Goal: Information Seeking & Learning: Learn about a topic

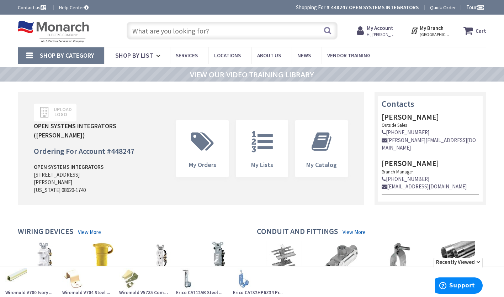
click at [192, 34] on input "text" at bounding box center [232, 31] width 211 height 18
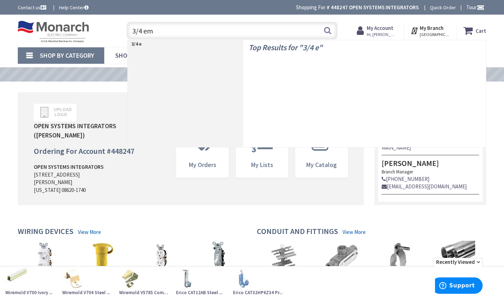
type input "3/4 emt"
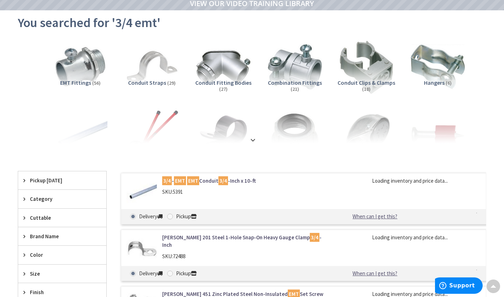
scroll to position [107, 0]
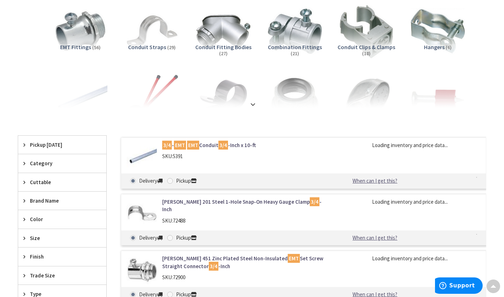
click at [153, 152] on img at bounding box center [142, 156] width 30 height 30
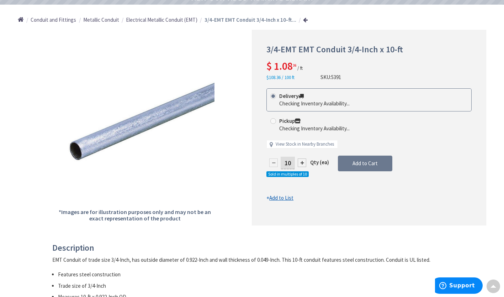
scroll to position [71, 0]
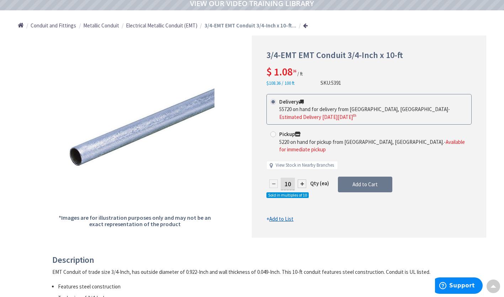
click at [303, 179] on div at bounding box center [302, 183] width 9 height 9
type input "20"
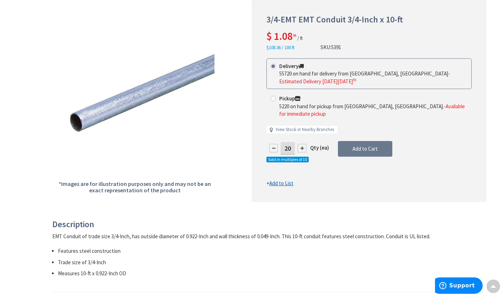
scroll to position [0, 0]
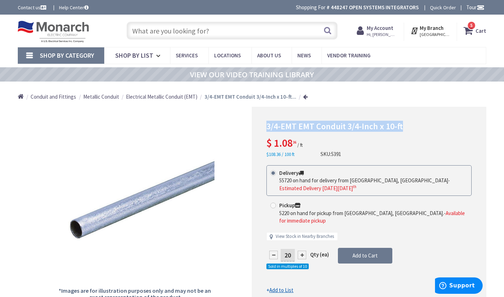
drag, startPoint x: 403, startPoint y: 124, endPoint x: 261, endPoint y: 127, distance: 141.9
click at [261, 127] on div "3/4-EMT EMT Conduit 3/4-Inch x 10-ft $ 1.08 36 / ft $108.36 / 100 ft SKU: 5391 …" at bounding box center [369, 208] width 234 height 202
drag, startPoint x: 261, startPoint y: 127, endPoint x: 276, endPoint y: 127, distance: 14.6
copy span "3/4-EMT EMT Conduit 3/4-Inch x 10-ft"
click at [303, 99] on link at bounding box center [305, 96] width 5 height 5
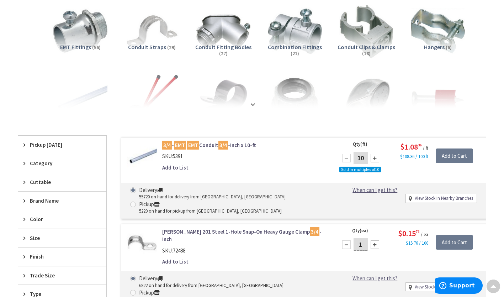
click at [74, 30] on img at bounding box center [80, 30] width 59 height 59
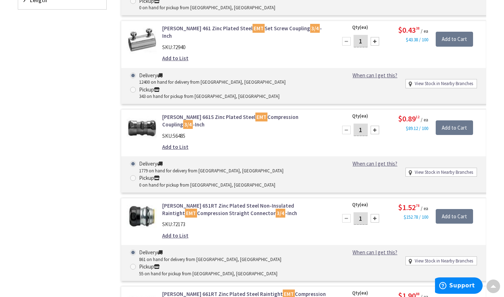
scroll to position [478, 0]
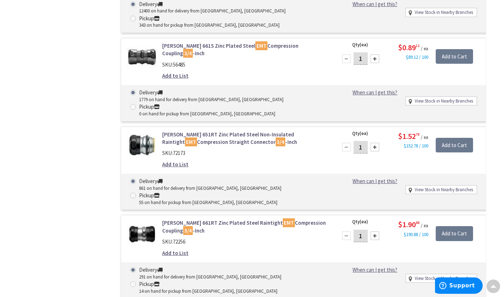
click at [182, 138] on link "Crouse-Hinds 651RT Zinc Plated Steel Non-Insulated Raintight EMT Compression St…" at bounding box center [245, 138] width 166 height 15
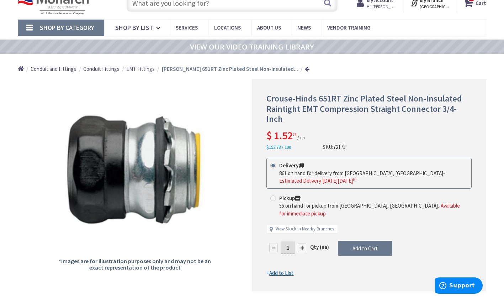
scroll to position [36, 0]
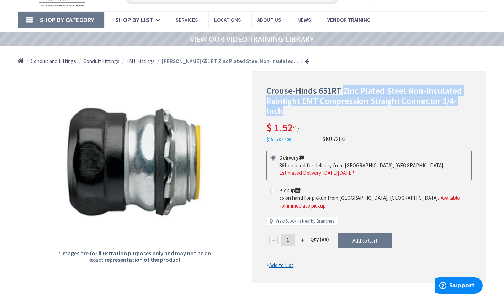
drag, startPoint x: 342, startPoint y: 92, endPoint x: 454, endPoint y: 103, distance: 112.5
click at [461, 103] on span "Crouse-Hinds 651RT Zinc Plated Steel Non-Insulated Raintight EMT Compression St…" at bounding box center [364, 101] width 196 height 32
drag, startPoint x: 454, startPoint y: 103, endPoint x: 447, endPoint y: 103, distance: 7.1
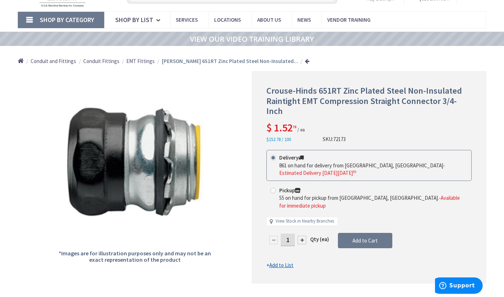
drag, startPoint x: 467, startPoint y: 119, endPoint x: 471, endPoint y: 115, distance: 5.0
click at [468, 118] on div "Crouse-Hinds 651RT Zinc Plated Steel Non-Insulated Raintight EMT Compression St…" at bounding box center [368, 114] width 205 height 57
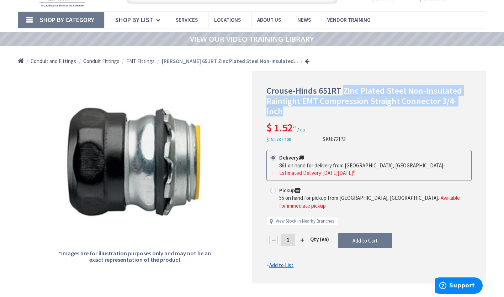
drag, startPoint x: 471, startPoint y: 105, endPoint x: 343, endPoint y: 95, distance: 128.5
click at [343, 95] on span "Crouse-Hinds 651RT Zinc Plated Steel Non-Insulated Raintight EMT Compression St…" at bounding box center [364, 101] width 196 height 32
copy span "Zinc Plated Steel Non-Insulated Raintight EMT Compression Straight Connector 3/…"
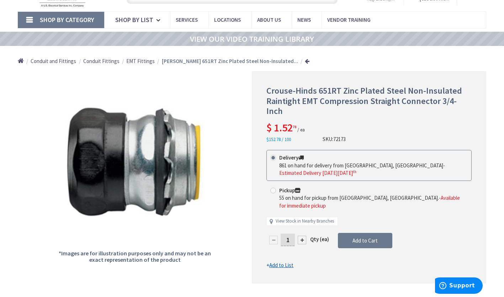
click at [295, 60] on div "Home Conduit and Fittings Conduit Fittings EMT Fittings Crouse-Hinds 651RT Zinc…" at bounding box center [252, 58] width 504 height 25
click at [305, 64] on link at bounding box center [307, 60] width 5 height 5
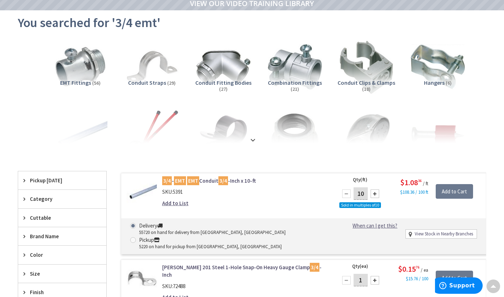
click at [148, 190] on img at bounding box center [142, 192] width 30 height 30
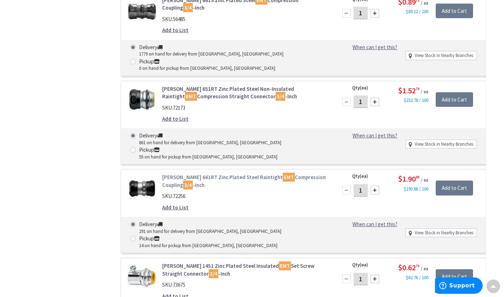
scroll to position [720, 0]
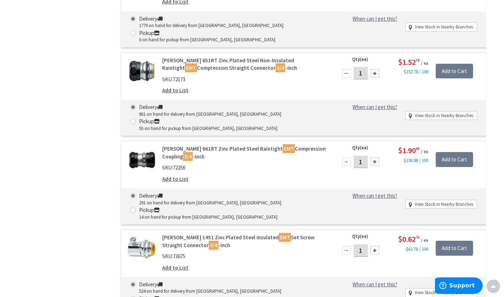
click at [177, 146] on link "Crouse-Hinds 661RT Zinc Plated Steel Raintight EMT Compression Coupling 3/4 -In…" at bounding box center [245, 152] width 166 height 15
click at [172, 145] on link "Crouse-Hinds 661RT Zinc Plated Steel Raintight EMT Compression Coupling 3/4 -In…" at bounding box center [245, 152] width 166 height 15
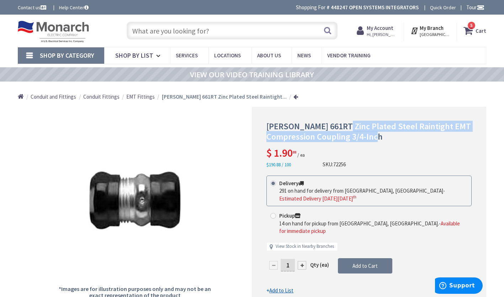
drag, startPoint x: 343, startPoint y: 129, endPoint x: 381, endPoint y: 142, distance: 40.2
click at [381, 142] on h1 "Crouse-Hinds 661RT Zinc Plated Steel Raintight EMT Compression Coupling 3/4-Inch" at bounding box center [368, 131] width 205 height 21
drag, startPoint x: 382, startPoint y: 142, endPoint x: 373, endPoint y: 135, distance: 10.9
copy span "Zinc Plated Steel Raintight EMT Compression Coupling 3/4-Inch"
click at [216, 32] on input "text" at bounding box center [232, 31] width 211 height 18
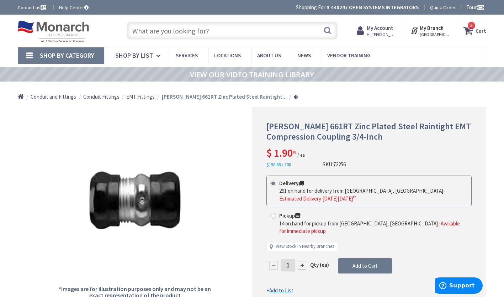
paste input "TP403"
type input "TP403"
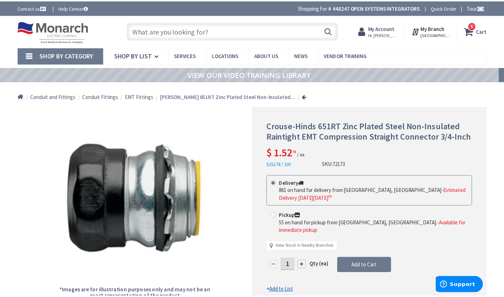
scroll to position [36, 0]
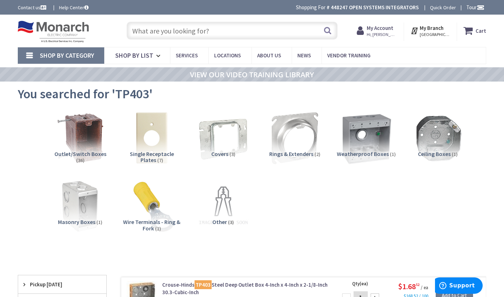
click at [369, 140] on img at bounding box center [365, 137] width 59 height 59
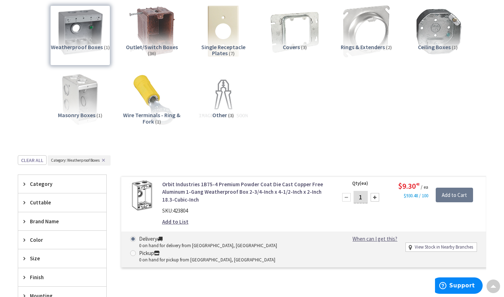
scroll to position [178, 0]
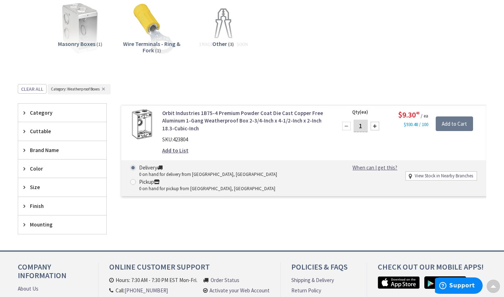
click at [168, 120] on link "Orbit Industries 1B75-4 Premium Powder Coat Die Cast Copper Free Aluminum 1-Gan…" at bounding box center [245, 120] width 166 height 23
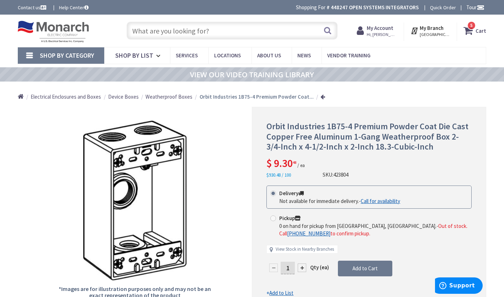
click at [275, 30] on input "text" at bounding box center [232, 31] width 211 height 18
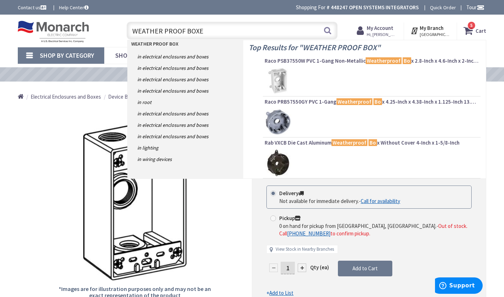
type input "WEATHER PROOF BOXES"
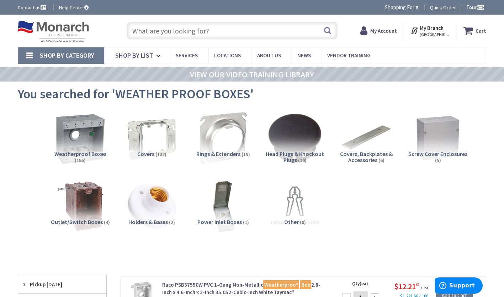
click at [89, 146] on img at bounding box center [80, 137] width 59 height 59
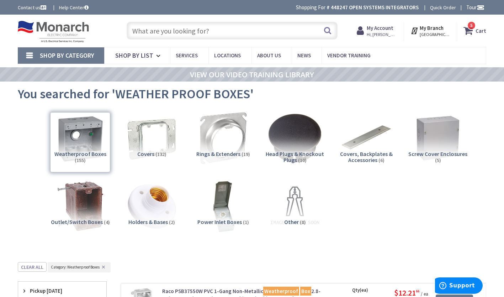
drag, startPoint x: 180, startPoint y: 30, endPoint x: 194, endPoint y: 27, distance: 14.0
click at [179, 30] on input "text" at bounding box center [232, 31] width 211 height 18
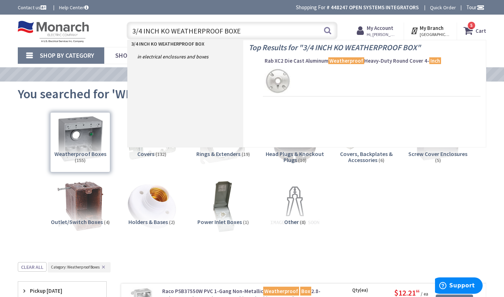
type input "3/4 INCH KO WEATHERPROOF BOXES"
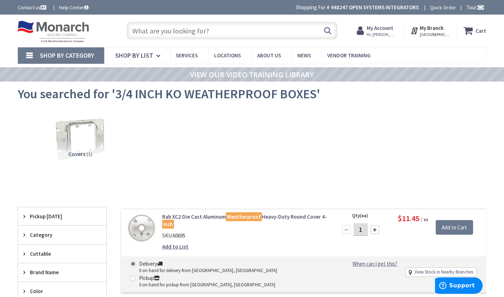
click at [215, 34] on input "text" at bounding box center [232, 31] width 211 height 18
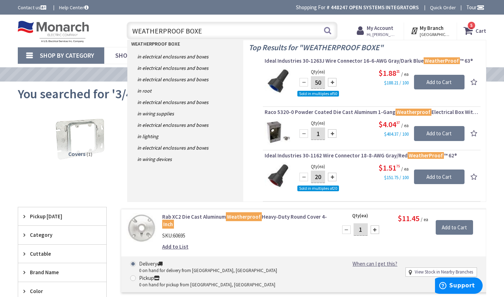
type input "WEATHERPROOF BOXES"
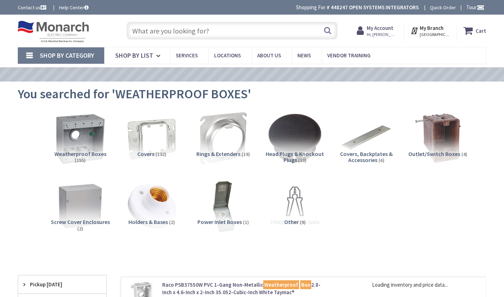
click at [66, 140] on img at bounding box center [80, 137] width 59 height 59
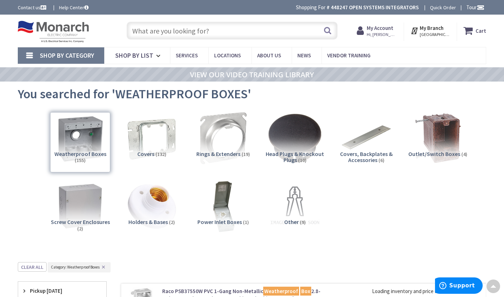
scroll to position [262, 0]
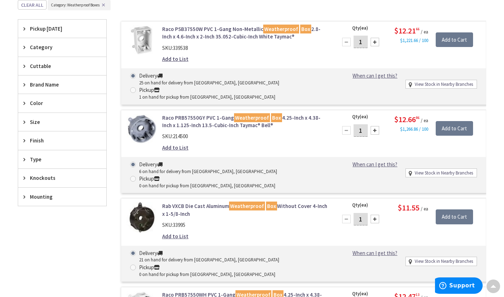
click at [226, 32] on link "Raco PSB37550W PVC 1-Gang Non-Metallic Weatherproof Box 2.8-Inch x 4.6-Inch x 2…" at bounding box center [245, 32] width 166 height 15
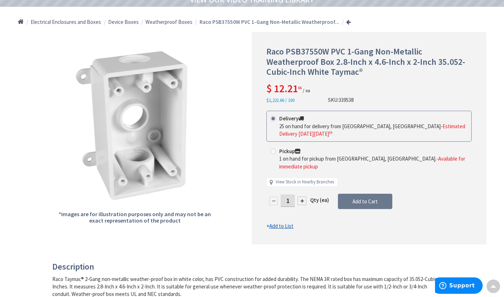
scroll to position [71, 0]
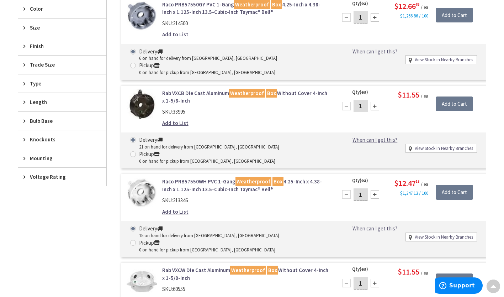
scroll to position [391, 0]
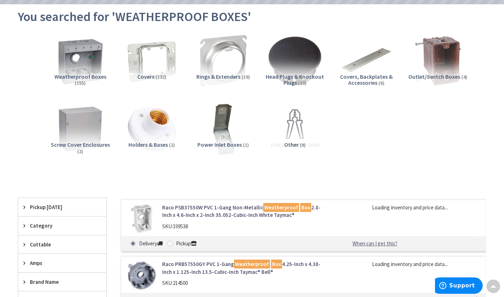
click at [65, 84] on h5 "Weatherproof Boxes (155)" at bounding box center [80, 80] width 60 height 12
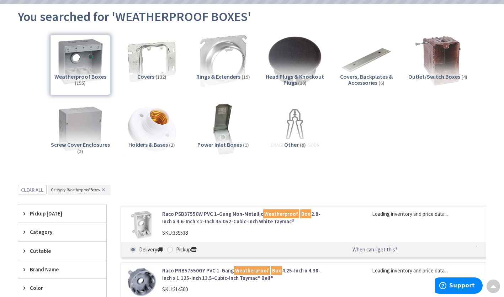
scroll to position [262, 0]
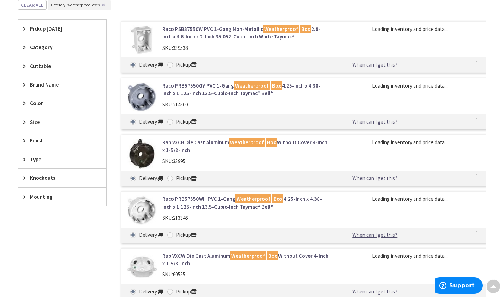
click at [25, 126] on div "Size" at bounding box center [62, 122] width 88 height 18
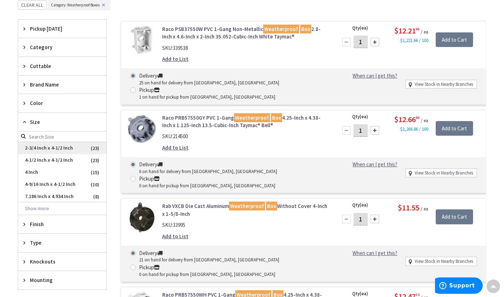
click at [45, 151] on span "2-3/4 Inch x 4-1/2 Inch" at bounding box center [62, 148] width 88 height 12
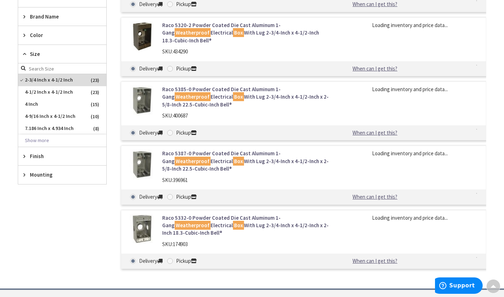
scroll to position [194, 0]
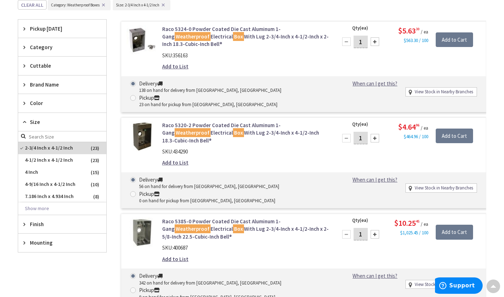
click at [142, 37] on img at bounding box center [142, 40] width 30 height 30
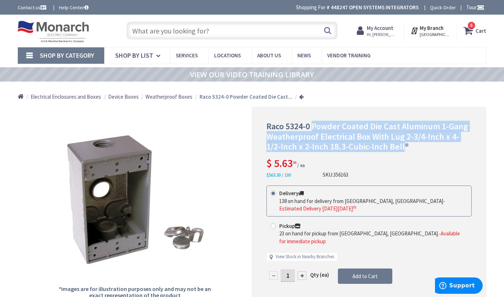
drag, startPoint x: 387, startPoint y: 151, endPoint x: 311, endPoint y: 128, distance: 79.2
click at [311, 128] on span "Raco 5324-0 Powder Coated Die Cast Aluminum 1-Gang Weatherproof Electrical Box …" at bounding box center [367, 137] width 202 height 32
drag, startPoint x: 311, startPoint y: 128, endPoint x: 325, endPoint y: 129, distance: 13.9
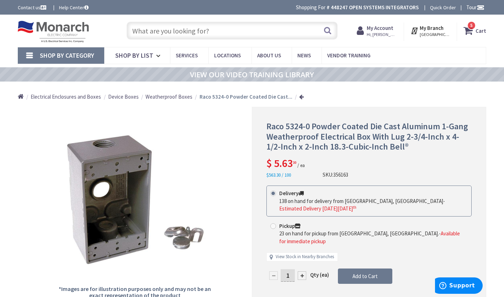
click at [189, 34] on input "text" at bounding box center [232, 31] width 211 height 18
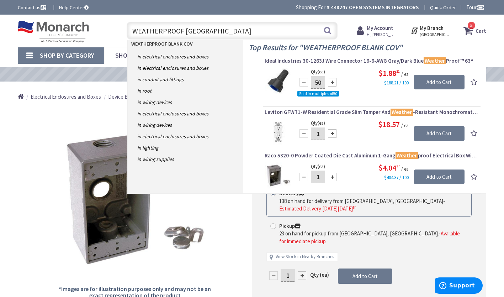
type input "WEATHERPROOF BLANK COVER"
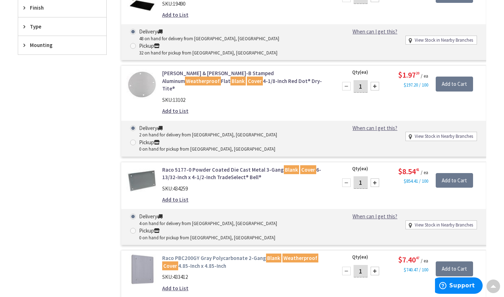
scroll to position [462, 0]
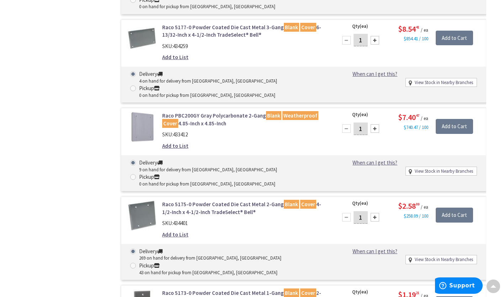
click at [237, 289] on link "Raco 5173-0 Powder Coated Die Cast Metal 1-Gang Blank Cover 2-25/32-Inch x 4-17…" at bounding box center [245, 296] width 166 height 15
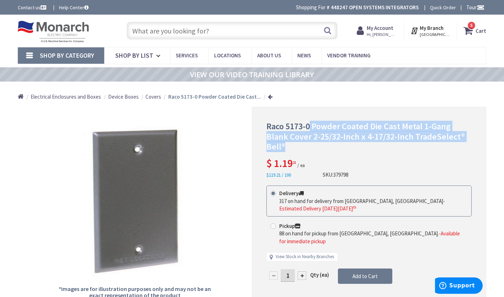
drag, startPoint x: 311, startPoint y: 125, endPoint x: 452, endPoint y: 147, distance: 142.9
click at [452, 147] on h1 "Raco 5173-0 Powder Coated Die Cast Metal 1-Gang Blank Cover 2-25/32-Inch x 4-17…" at bounding box center [368, 136] width 205 height 31
drag, startPoint x: 452, startPoint y: 147, endPoint x: 411, endPoint y: 137, distance: 42.5
copy span "Powder Coated Die Cast Metal 1-Gang Blank Cover 2-25/32-Inch x 4-17/32-Inch Tra…"
click at [193, 34] on input "text" at bounding box center [232, 31] width 211 height 18
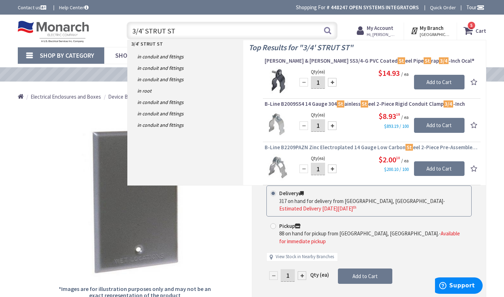
type input "3/4' STRUT ST"
click at [349, 147] on span "B-Line B2209PAZN Zinc Electroplated 14 Gauge Low Carbon St eel 2-Piece Pre-Asse…" at bounding box center [372, 147] width 214 height 7
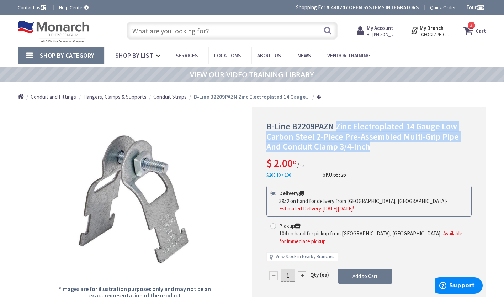
drag, startPoint x: 336, startPoint y: 126, endPoint x: 371, endPoint y: 145, distance: 39.5
click at [371, 145] on h1 "B-Line B2209PAZN Zinc Electroplated 14 Gauge Low Carbon Steel 2-Piece Pre-Assem…" at bounding box center [368, 136] width 205 height 31
drag, startPoint x: 200, startPoint y: 29, endPoint x: 202, endPoint y: 33, distance: 4.6
click at [200, 29] on input "text" at bounding box center [232, 31] width 211 height 18
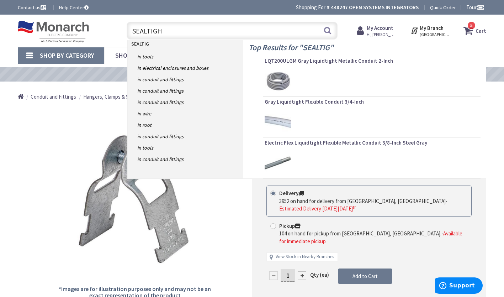
type input "SEALTIGHT"
